Goal: Task Accomplishment & Management: Manage account settings

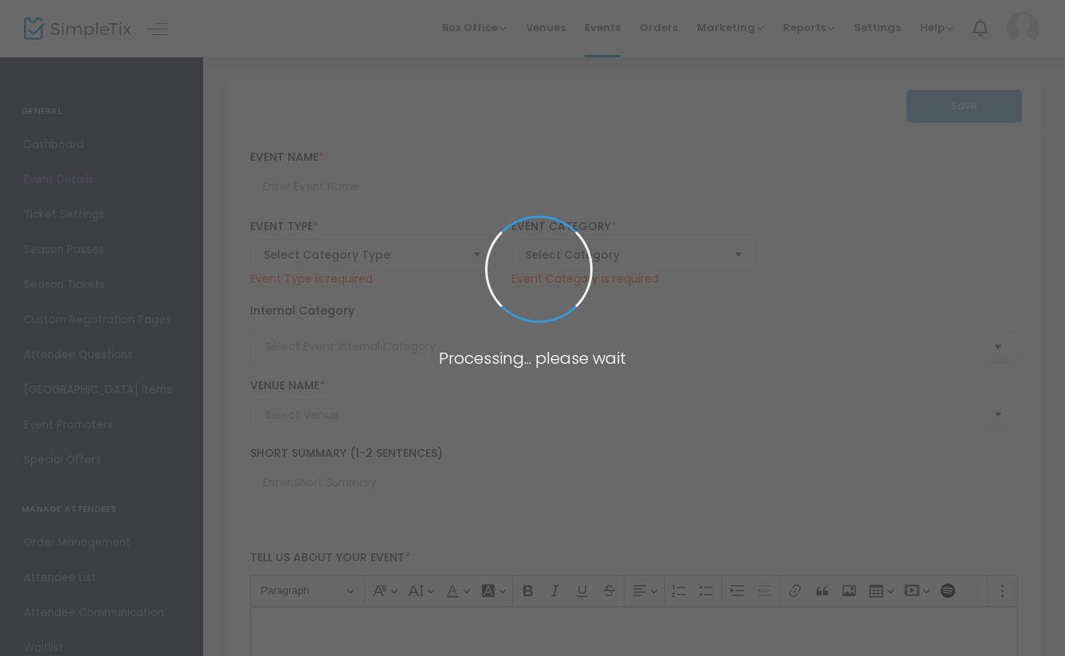
type input "Journey To The Soul"
type textarea "[PERSON_NAME] Israel Women under the leadership of [PERSON_NAME]"a invite you f…"
type input "[EMAIL_ADDRESS][DOMAIN_NAME]"
type input "Buy Tickets"
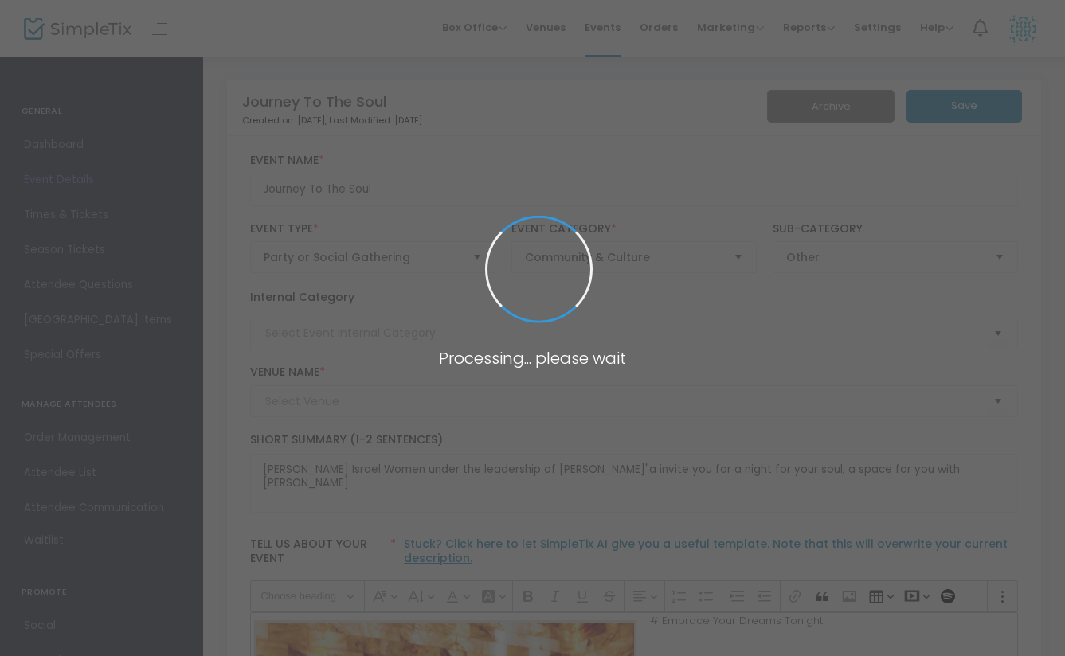
type input "[PERSON_NAME] Holistic"
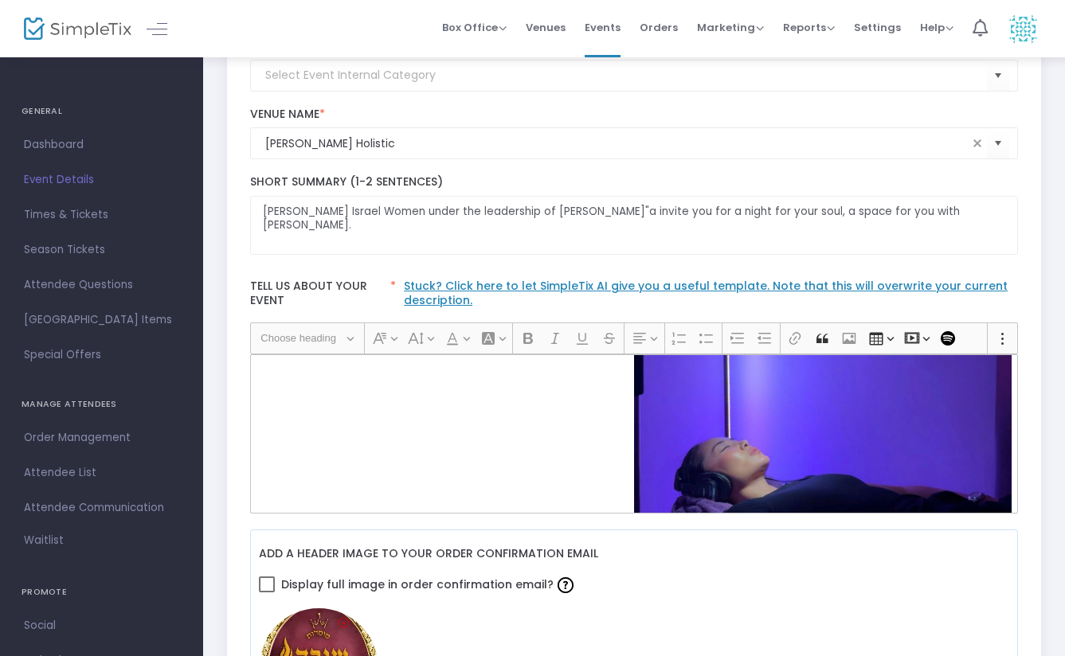
scroll to position [807, 0]
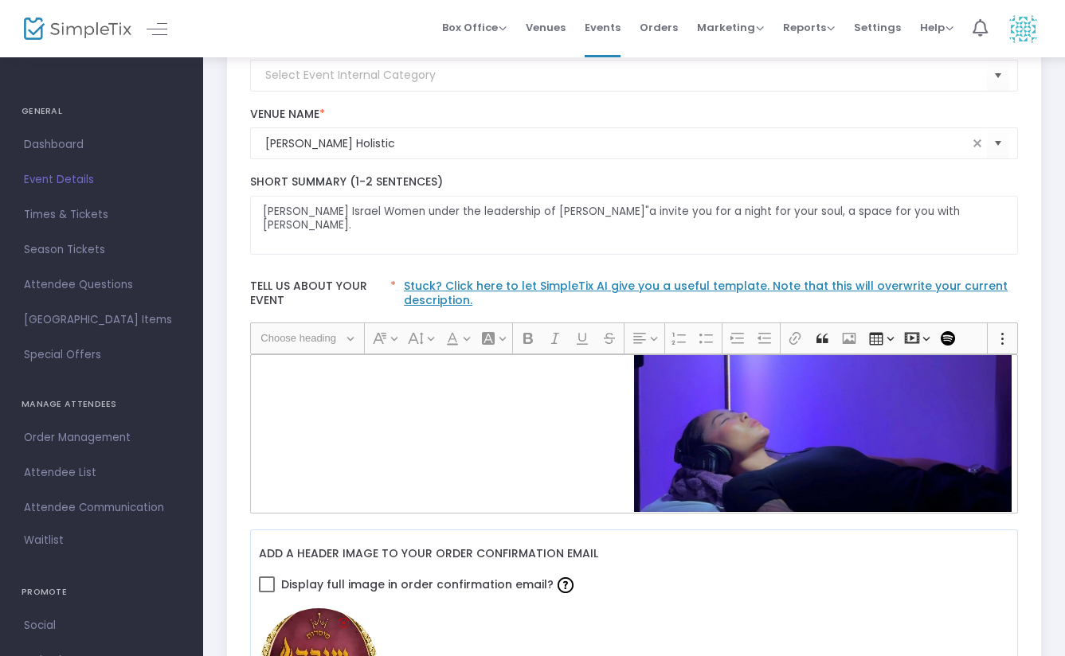
click at [301, 429] on div "# Embrace Your Dreams Tonight Throughout the year, you carry your dreams, praye…" at bounding box center [634, 433] width 769 height 159
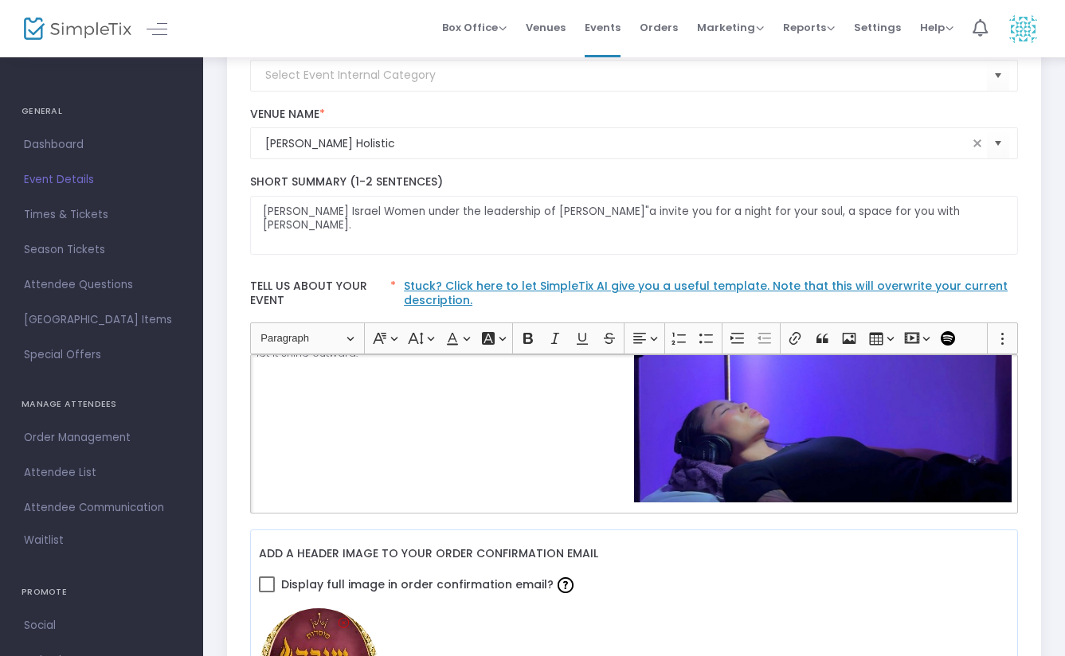
scroll to position [648, 0]
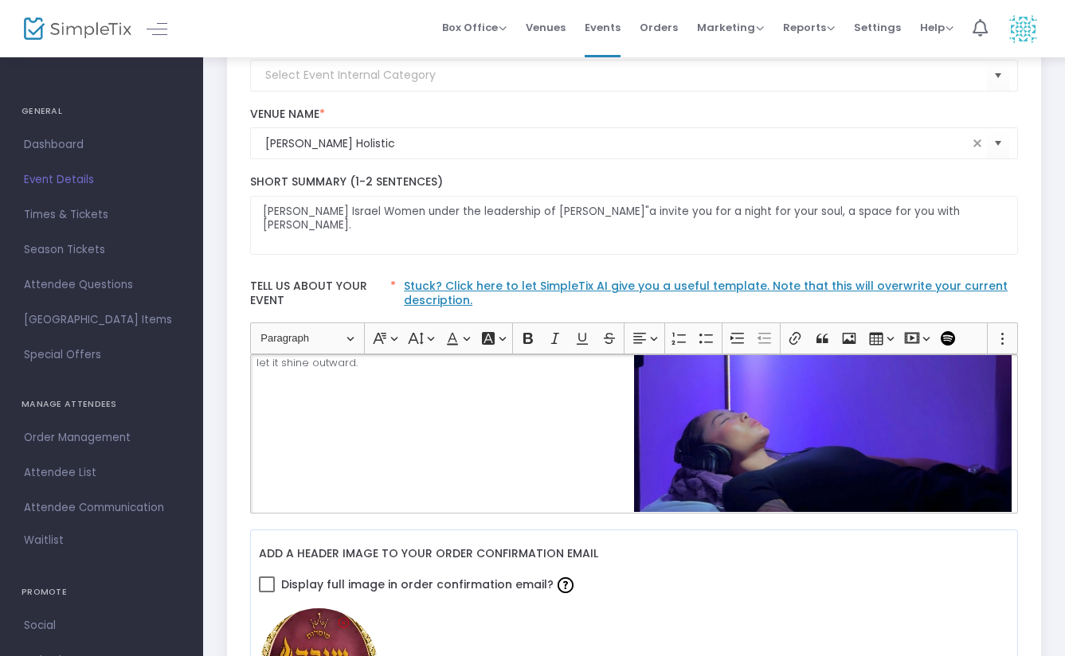
click at [552, 371] on div "# Embrace Your Dreams Tonight Throughout the year, you carry your dreams, praye…" at bounding box center [634, 433] width 769 height 159
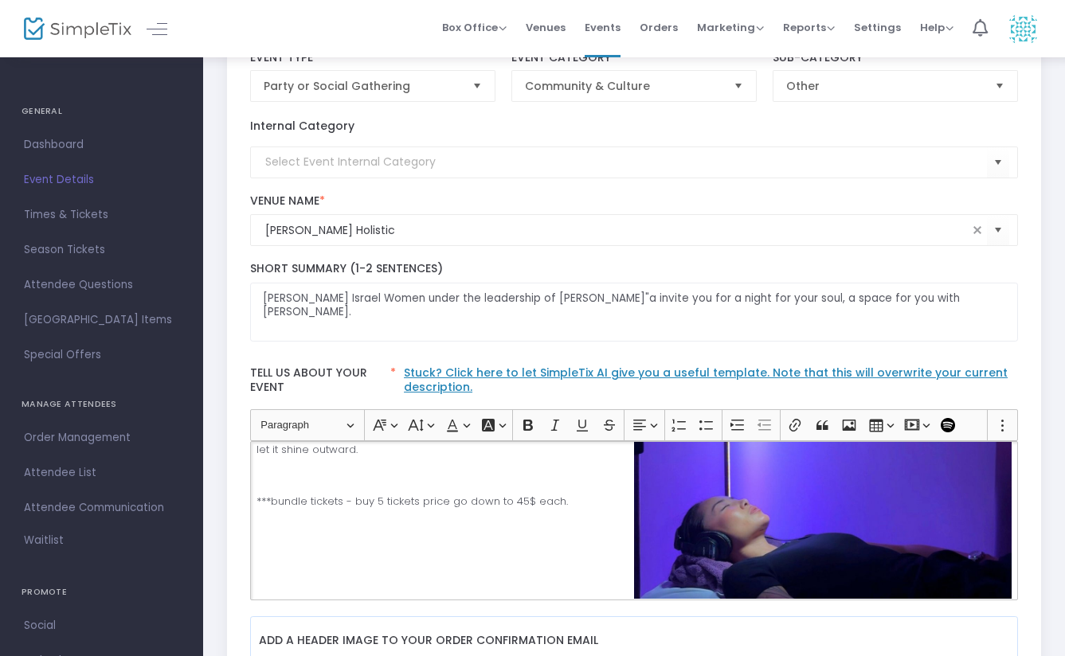
scroll to position [0, 0]
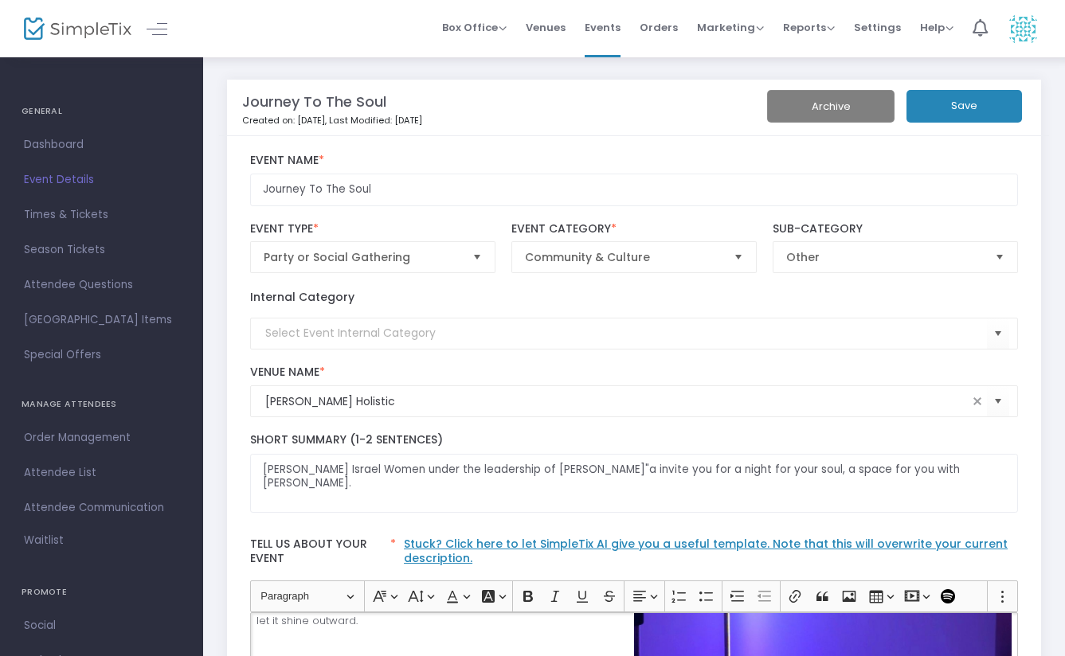
click at [987, 108] on button "Save" at bounding box center [963, 106] width 115 height 33
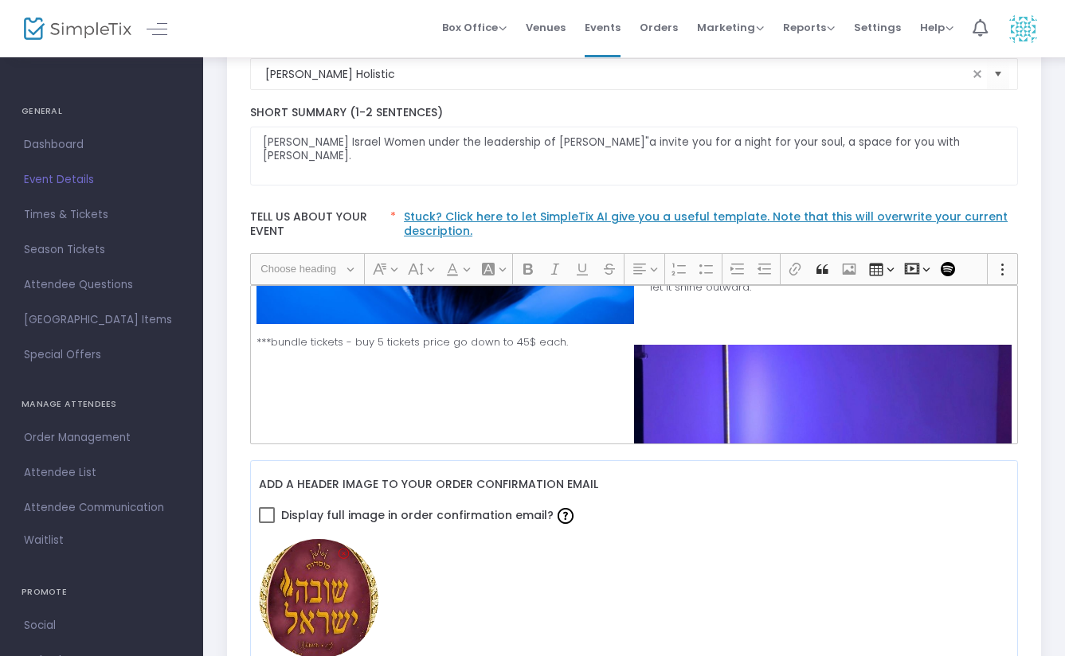
scroll to position [656, 0]
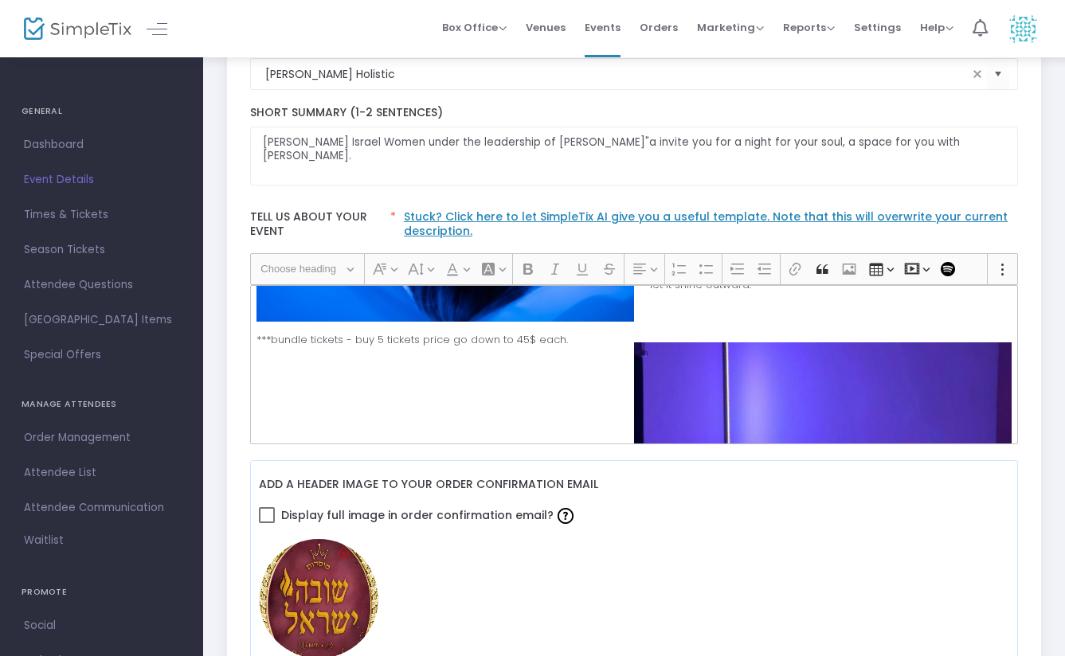
click at [588, 339] on p "***bundle tickets - buy 5 tickets price go down to 45$ each." at bounding box center [633, 338] width 754 height 19
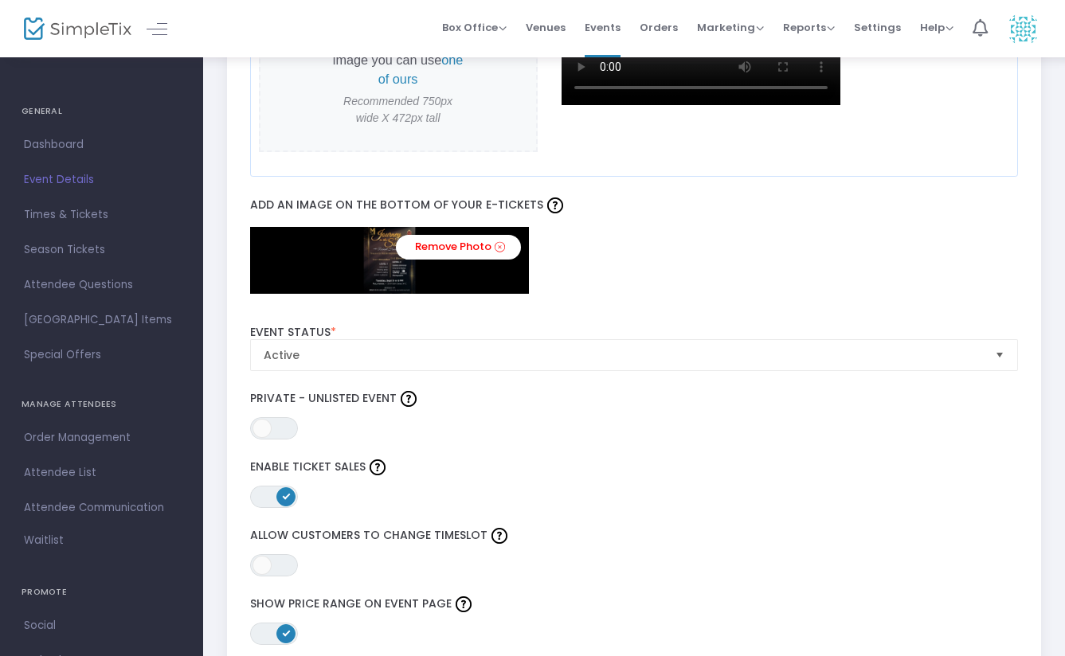
scroll to position [1509, 0]
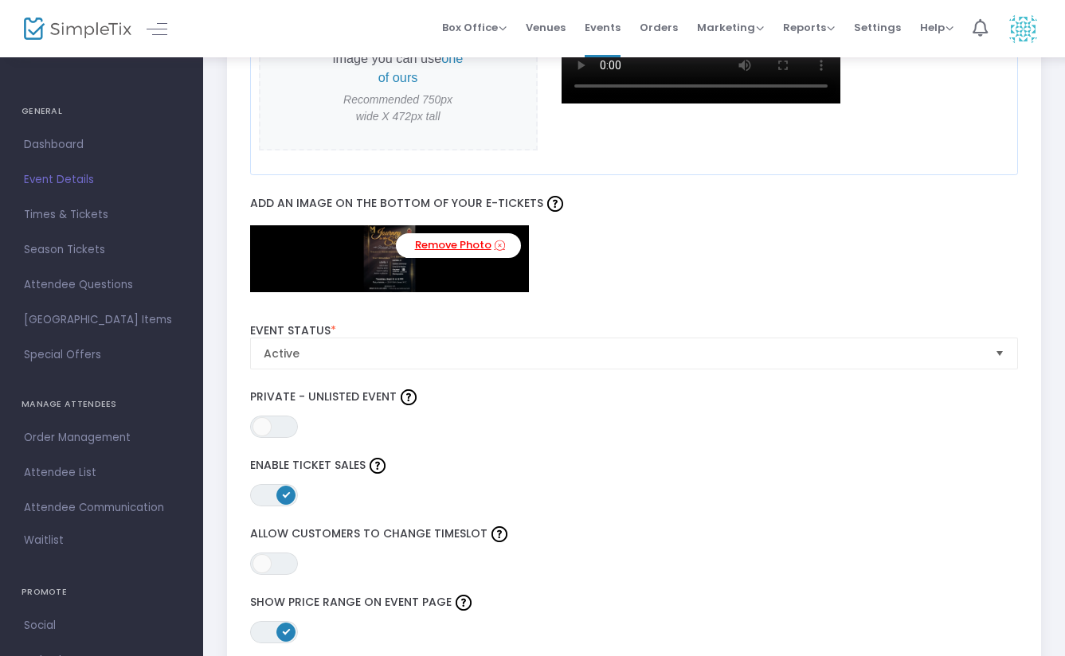
click at [499, 246] on icon at bounding box center [500, 245] width 10 height 15
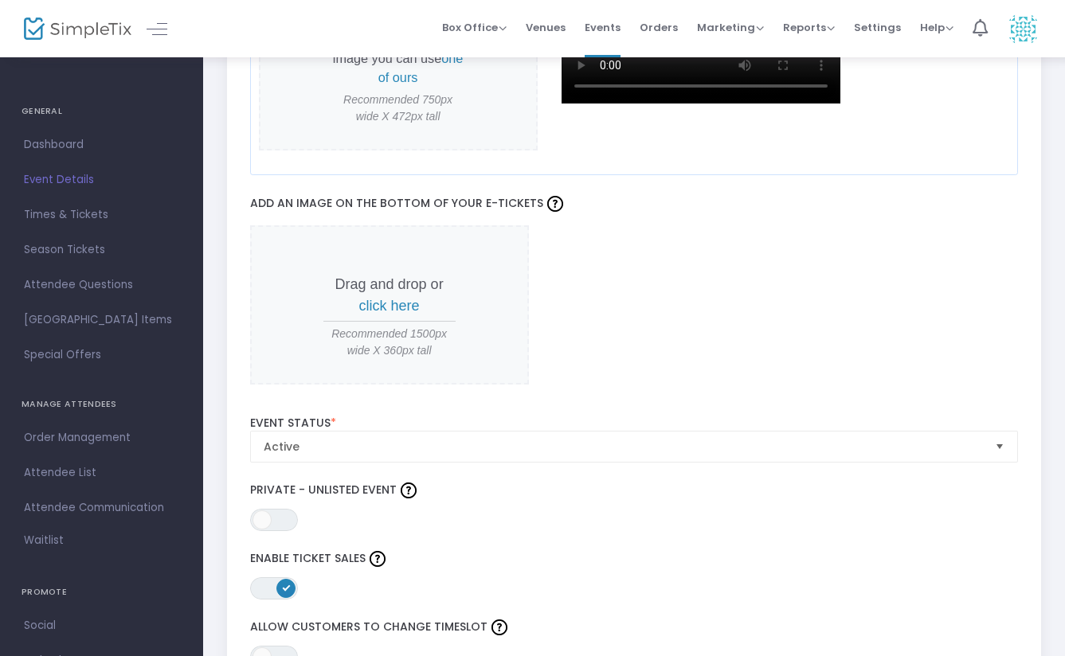
click at [397, 302] on span "click here" at bounding box center [389, 306] width 61 height 16
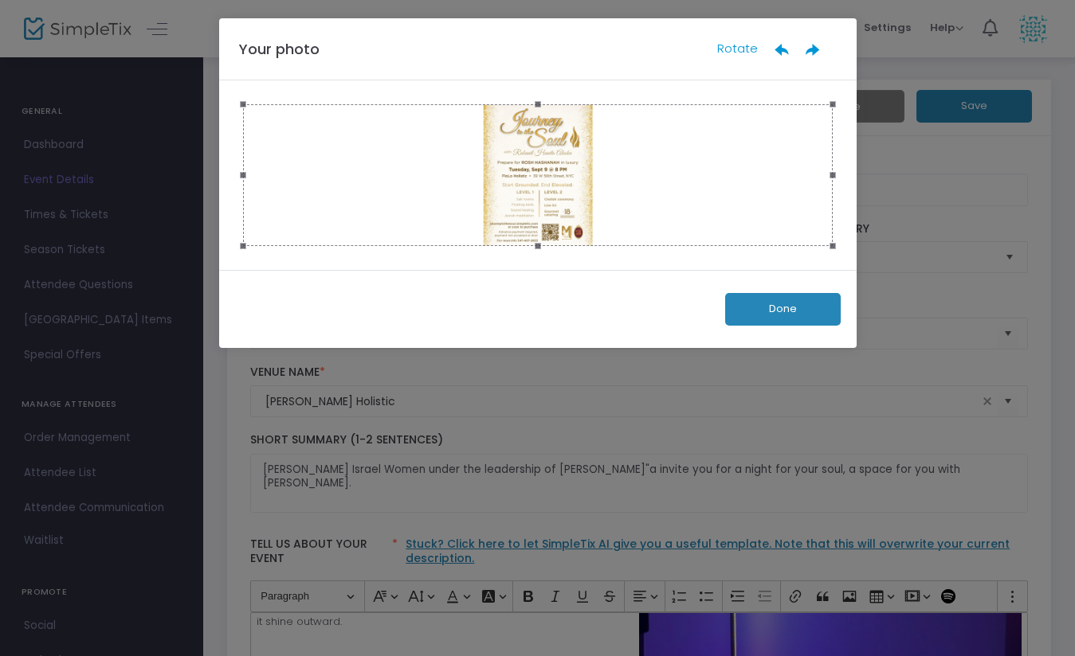
click at [805, 311] on button "Done" at bounding box center [782, 309] width 115 height 33
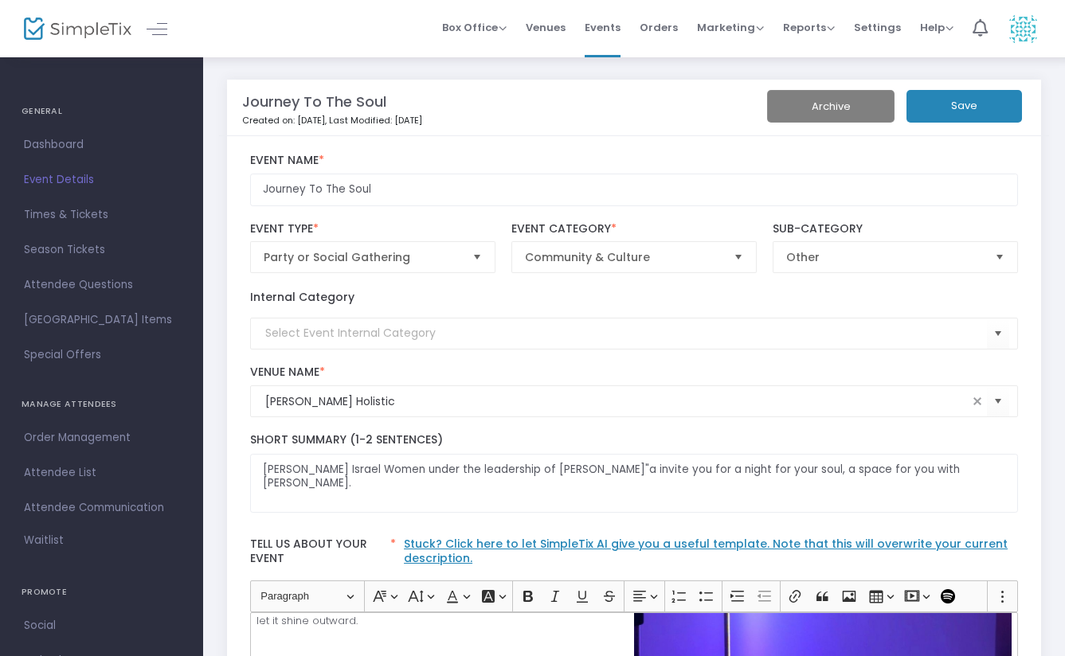
click at [969, 108] on button "Save" at bounding box center [963, 106] width 115 height 33
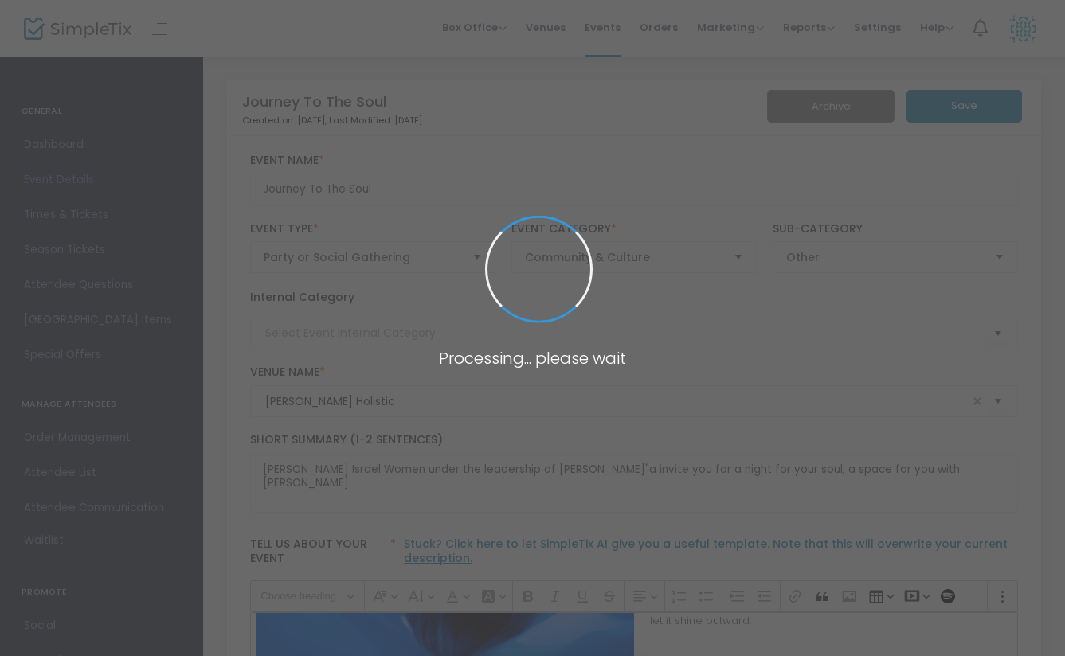
scroll to position [807, 0]
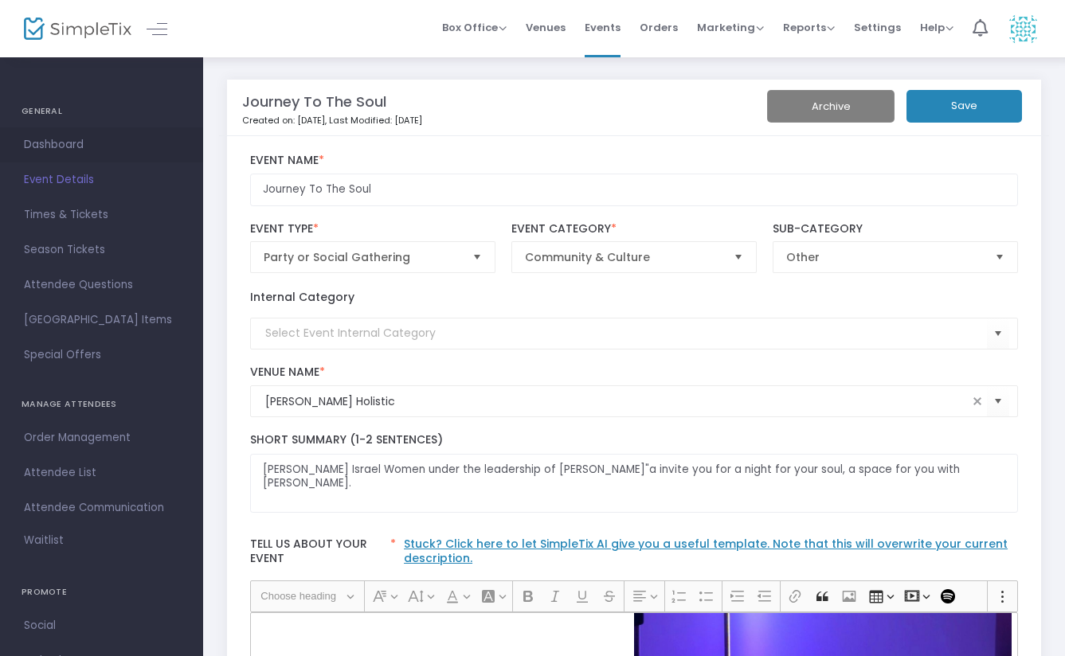
click at [74, 143] on span "Dashboard" at bounding box center [101, 145] width 155 height 21
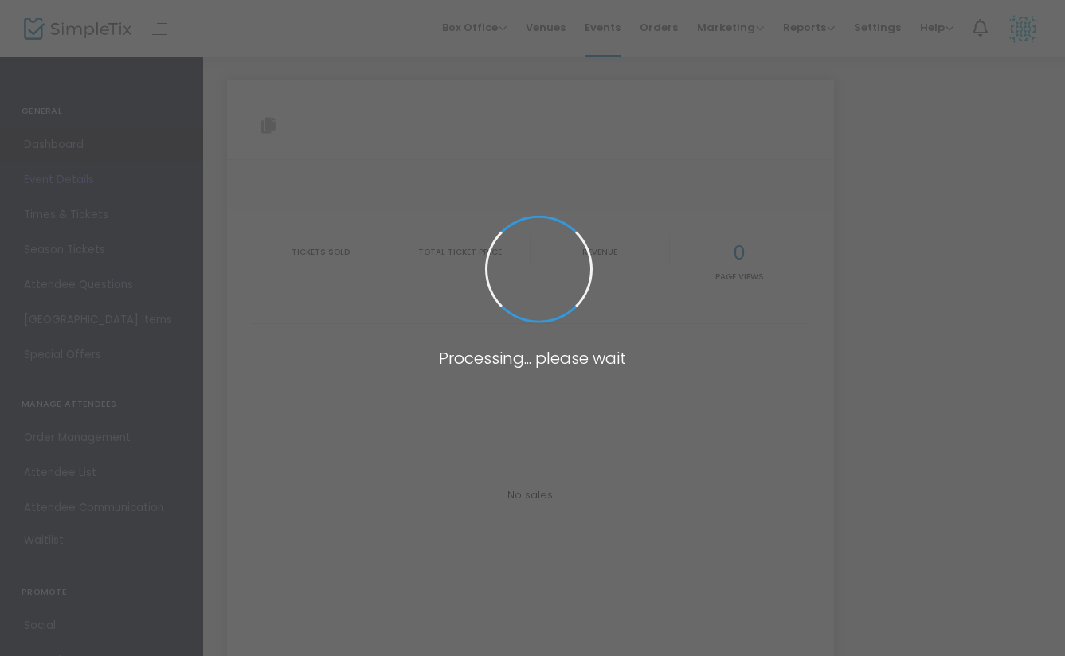
type input "[URL][DOMAIN_NAME]"
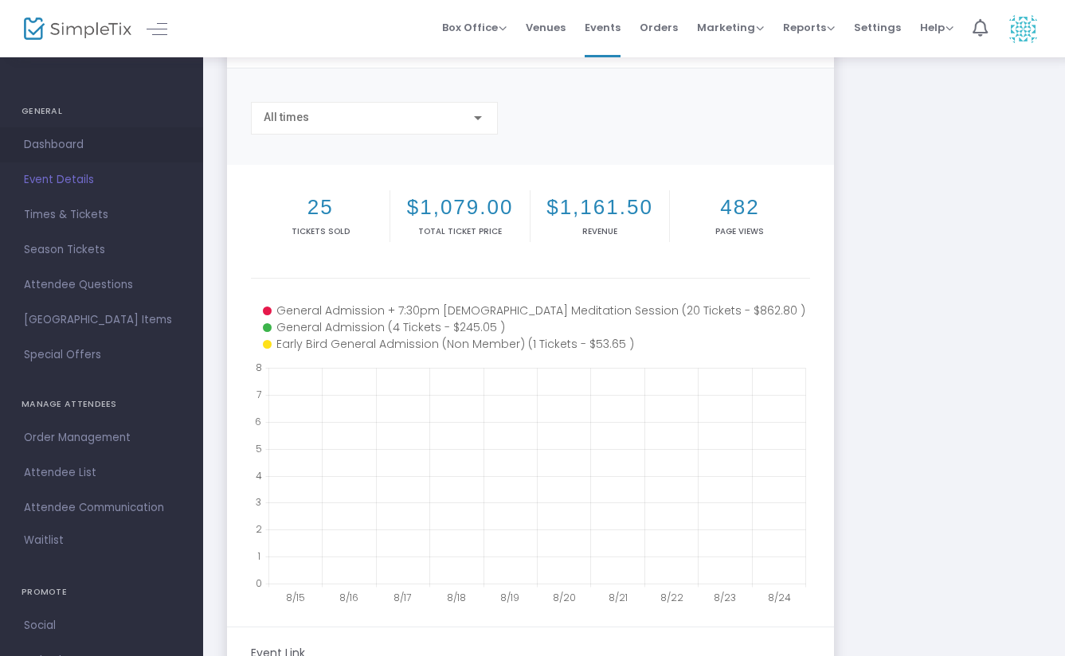
scroll to position [320, 0]
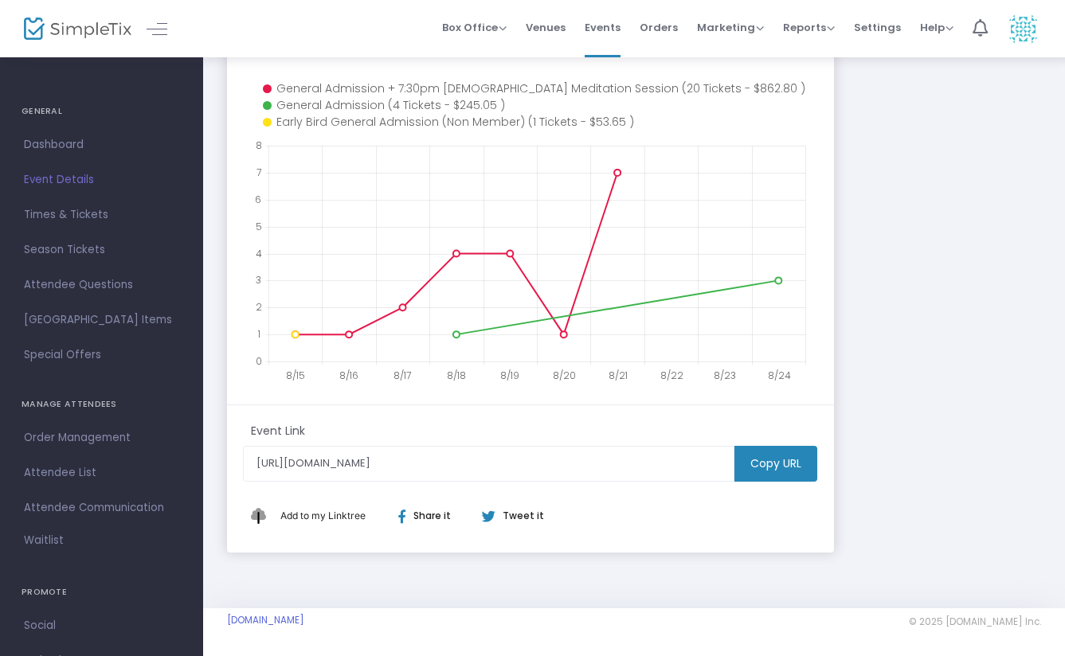
click at [53, 111] on h4 "GENERAL" at bounding box center [102, 112] width 160 height 32
click at [92, 151] on span "Dashboard" at bounding box center [101, 145] width 155 height 21
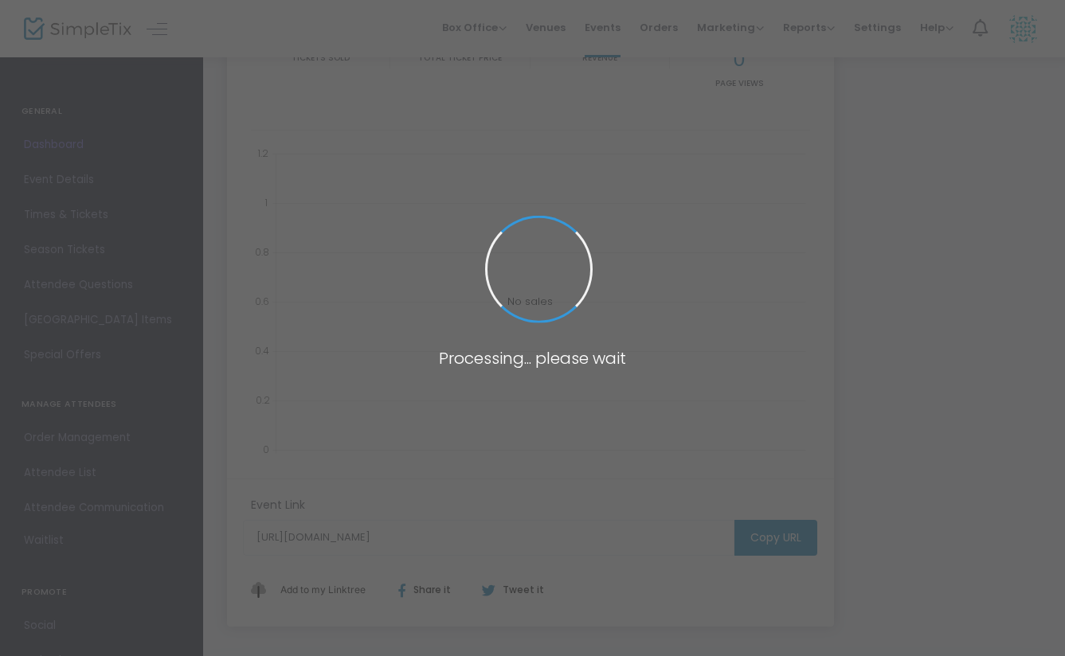
scroll to position [320, 0]
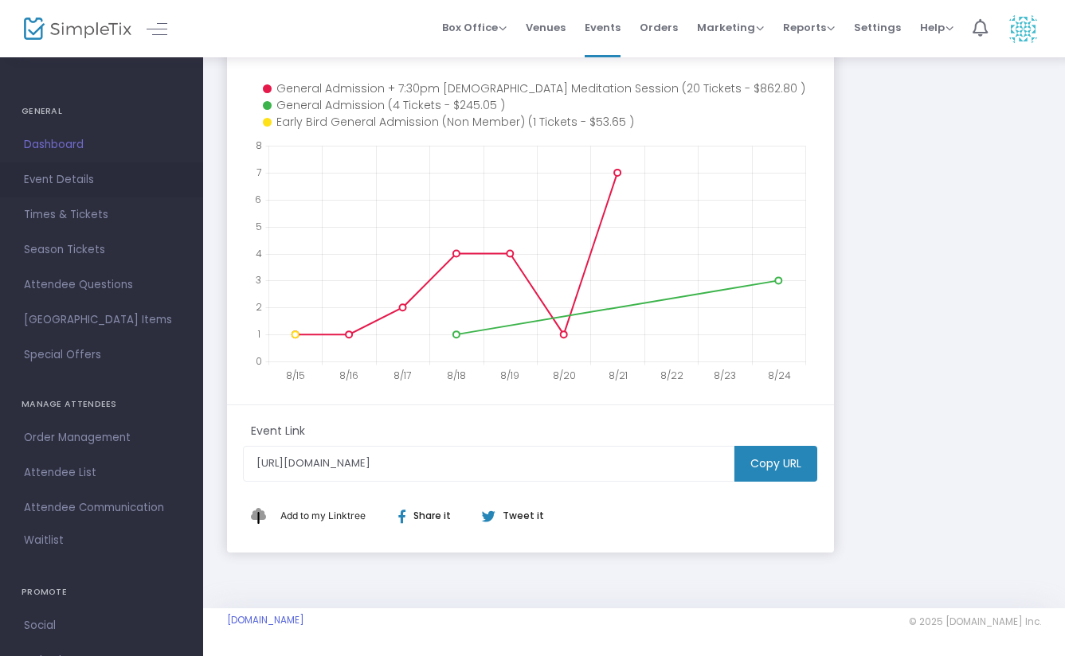
click at [84, 187] on span "Event Details" at bounding box center [101, 180] width 155 height 21
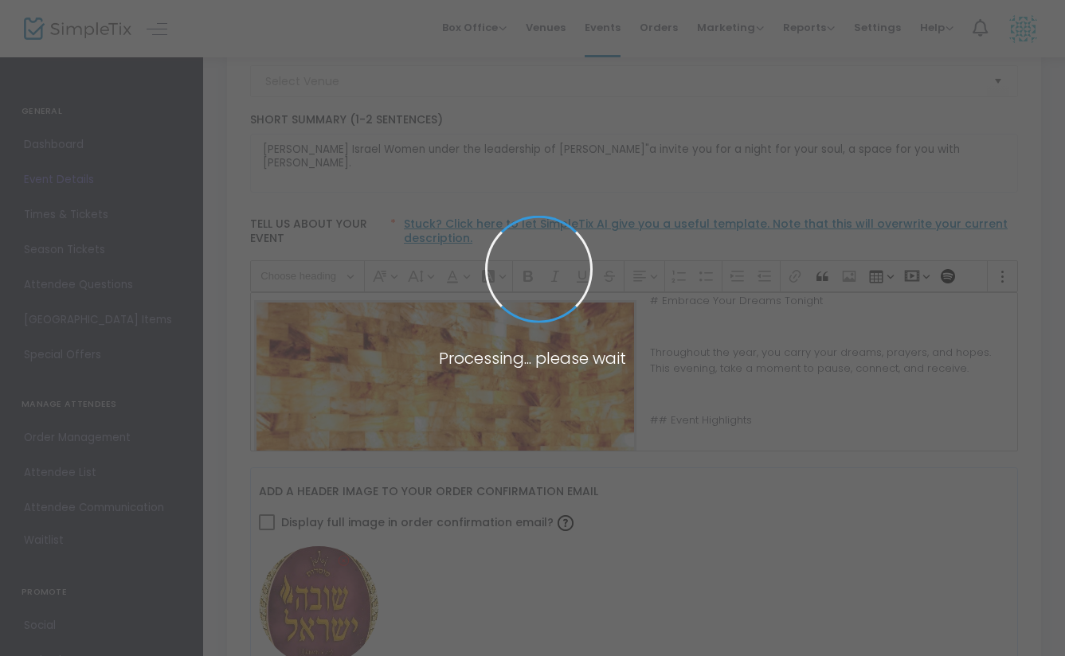
type input "[PERSON_NAME] Holistic"
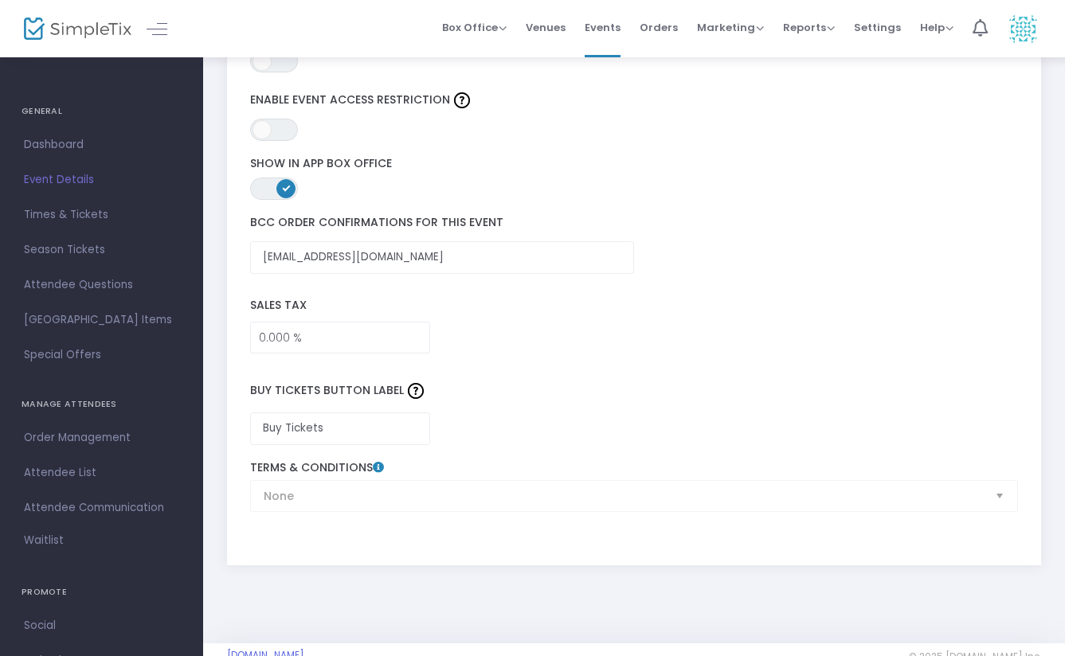
scroll to position [2300, 0]
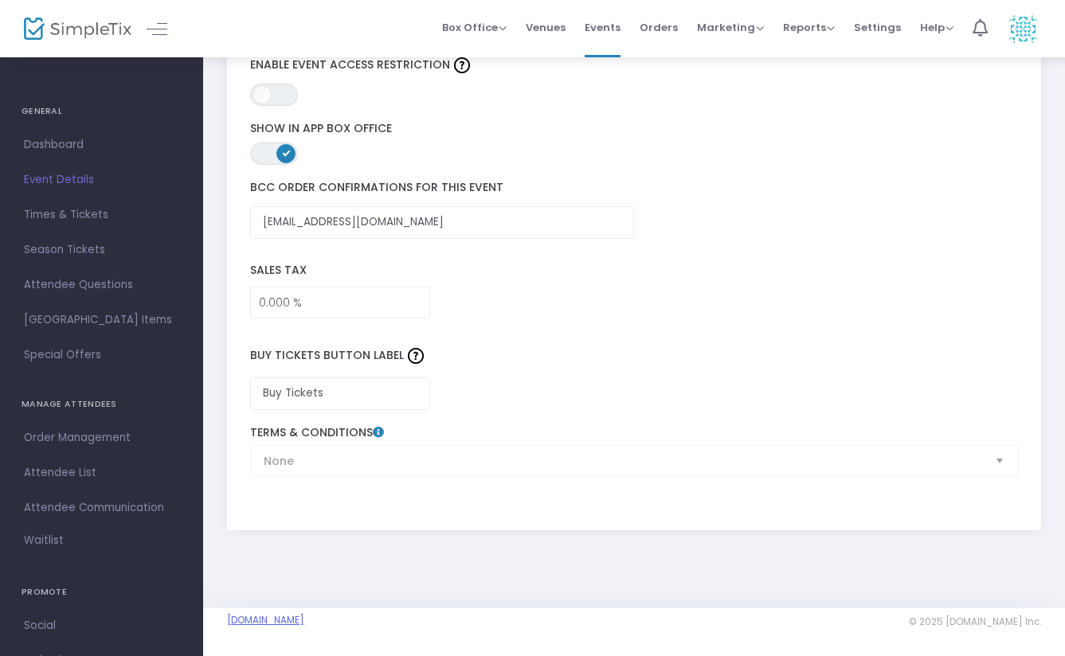
click at [304, 624] on link "[DOMAIN_NAME]" at bounding box center [265, 620] width 77 height 13
click at [766, 282] on label "Sales Tax" at bounding box center [634, 271] width 784 height 33
click at [759, 28] on span "Marketing" at bounding box center [730, 27] width 67 height 15
click at [754, 130] on li "Affiliate" at bounding box center [760, 115] width 127 height 31
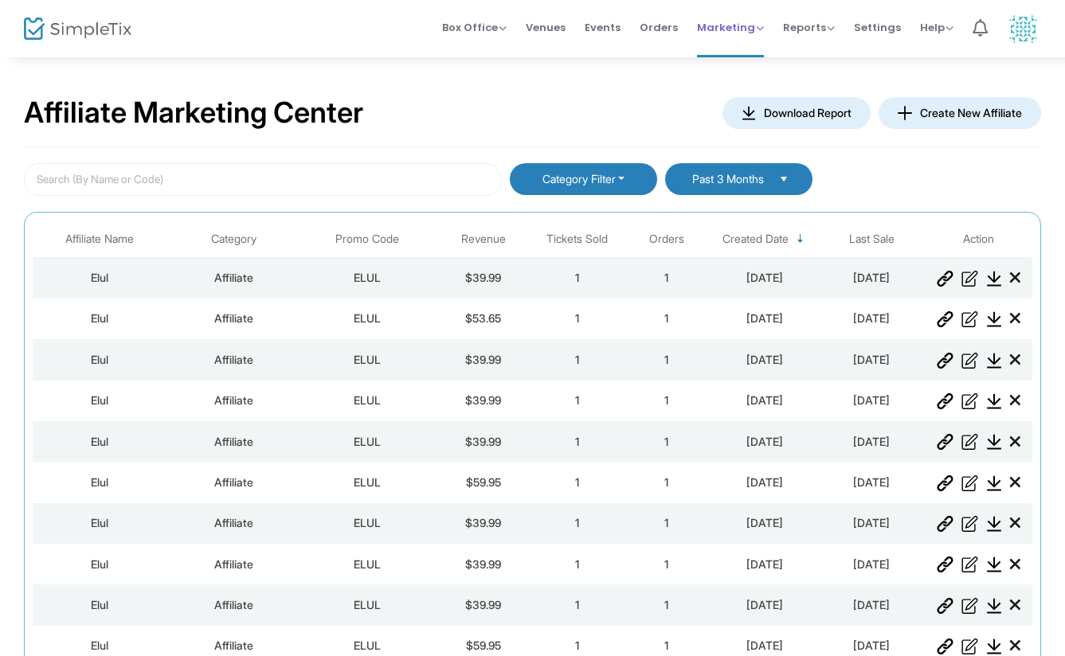
click at [759, 28] on span "Marketing" at bounding box center [730, 27] width 67 height 15
click at [632, 84] on div "Affiliate Marketing Center Download Report Create New Affiliate" at bounding box center [532, 114] width 1017 height 68
click at [943, 280] on img "Data table" at bounding box center [945, 279] width 17 height 16
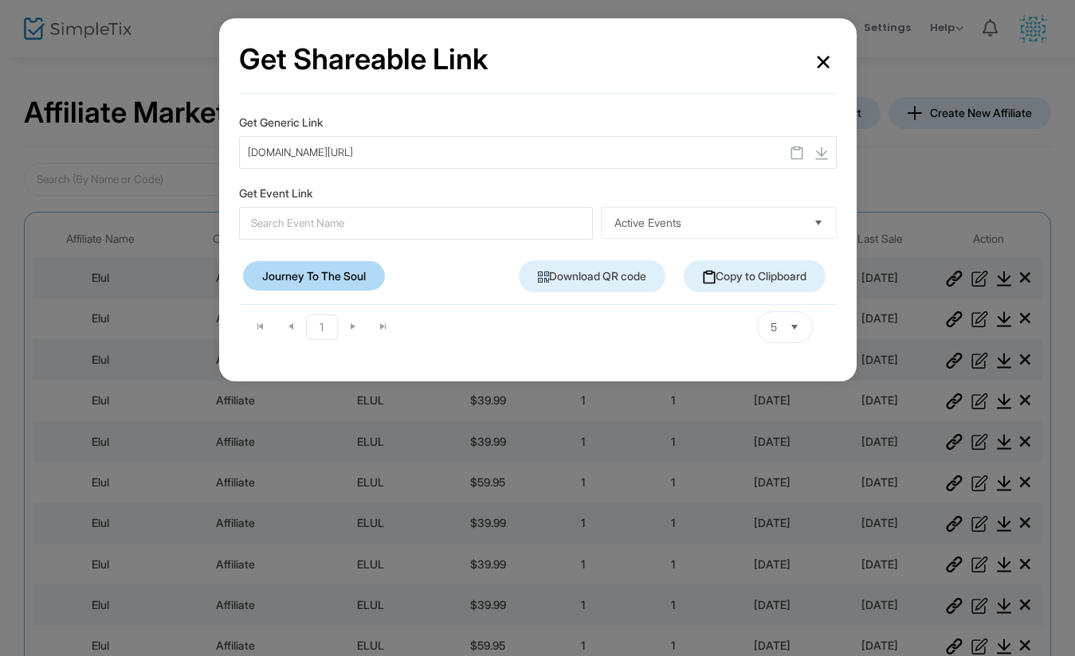
click at [258, 152] on span "[DOMAIN_NAME][URL]" at bounding box center [300, 153] width 105 height 16
click at [796, 155] on img at bounding box center [796, 153] width 13 height 14
